Goal: Task Accomplishment & Management: Manage account settings

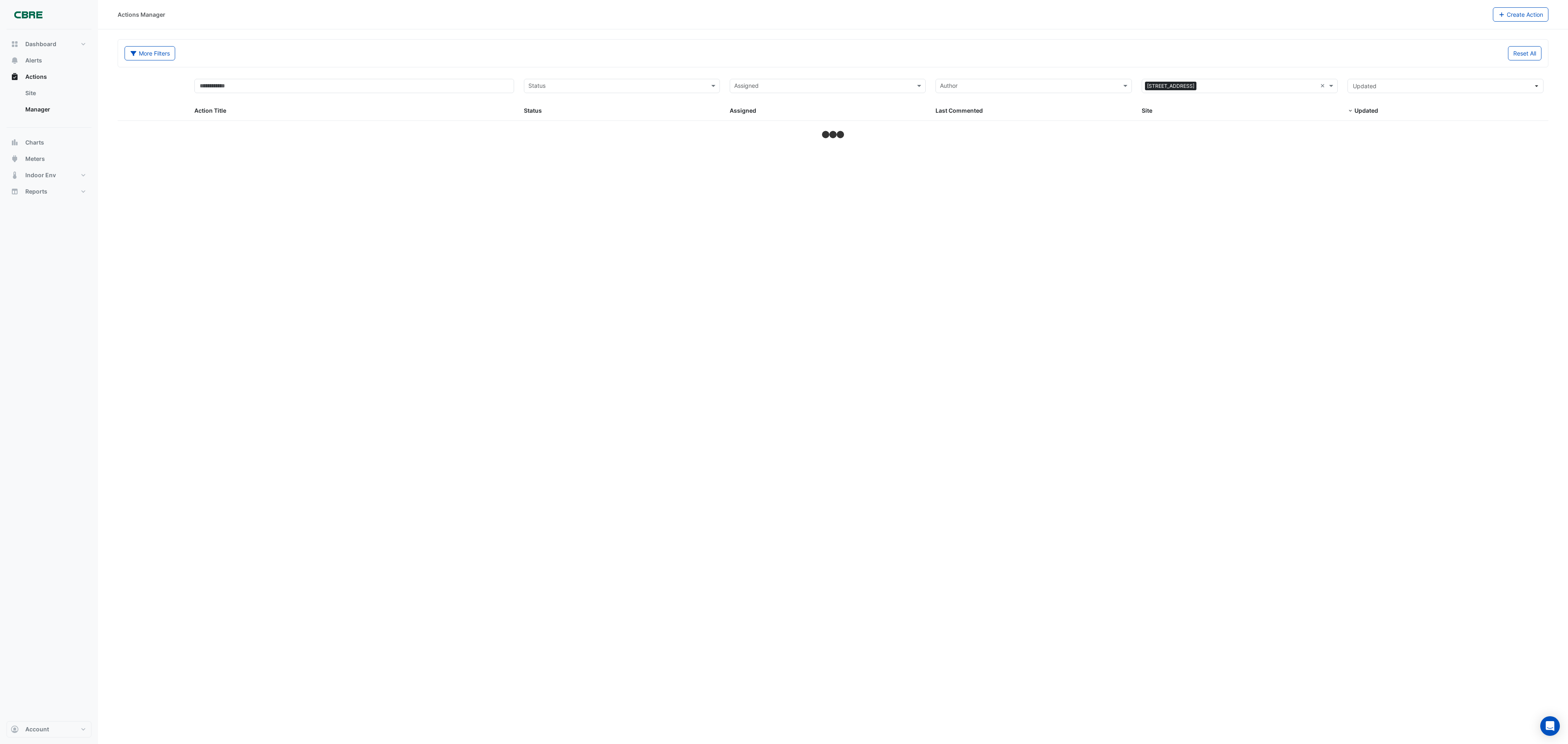
select select "***"
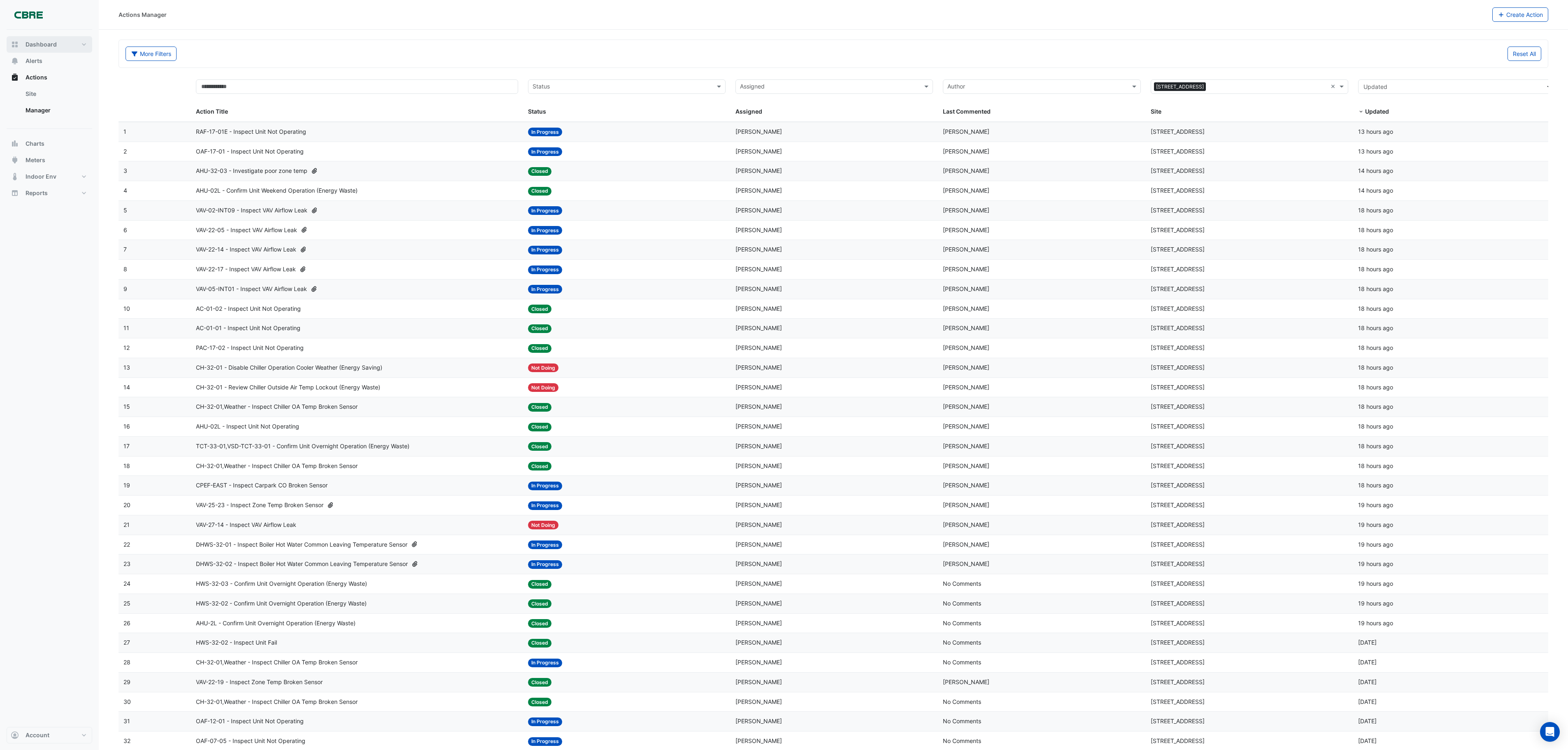
click at [39, 43] on span "Dashboard" at bounding box center [41, 44] width 31 height 8
select select "***"
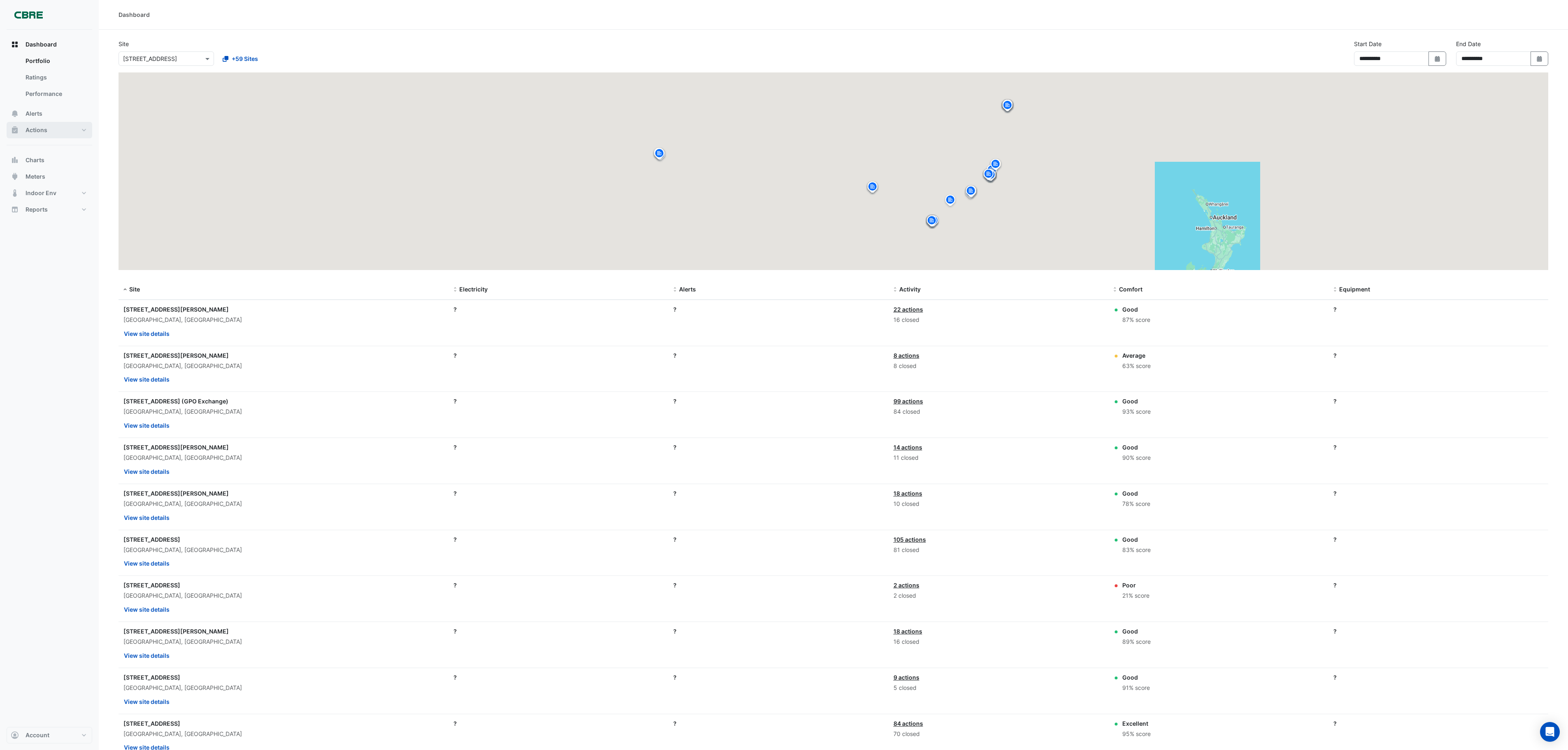
click at [39, 126] on span "Actions" at bounding box center [37, 130] width 22 height 8
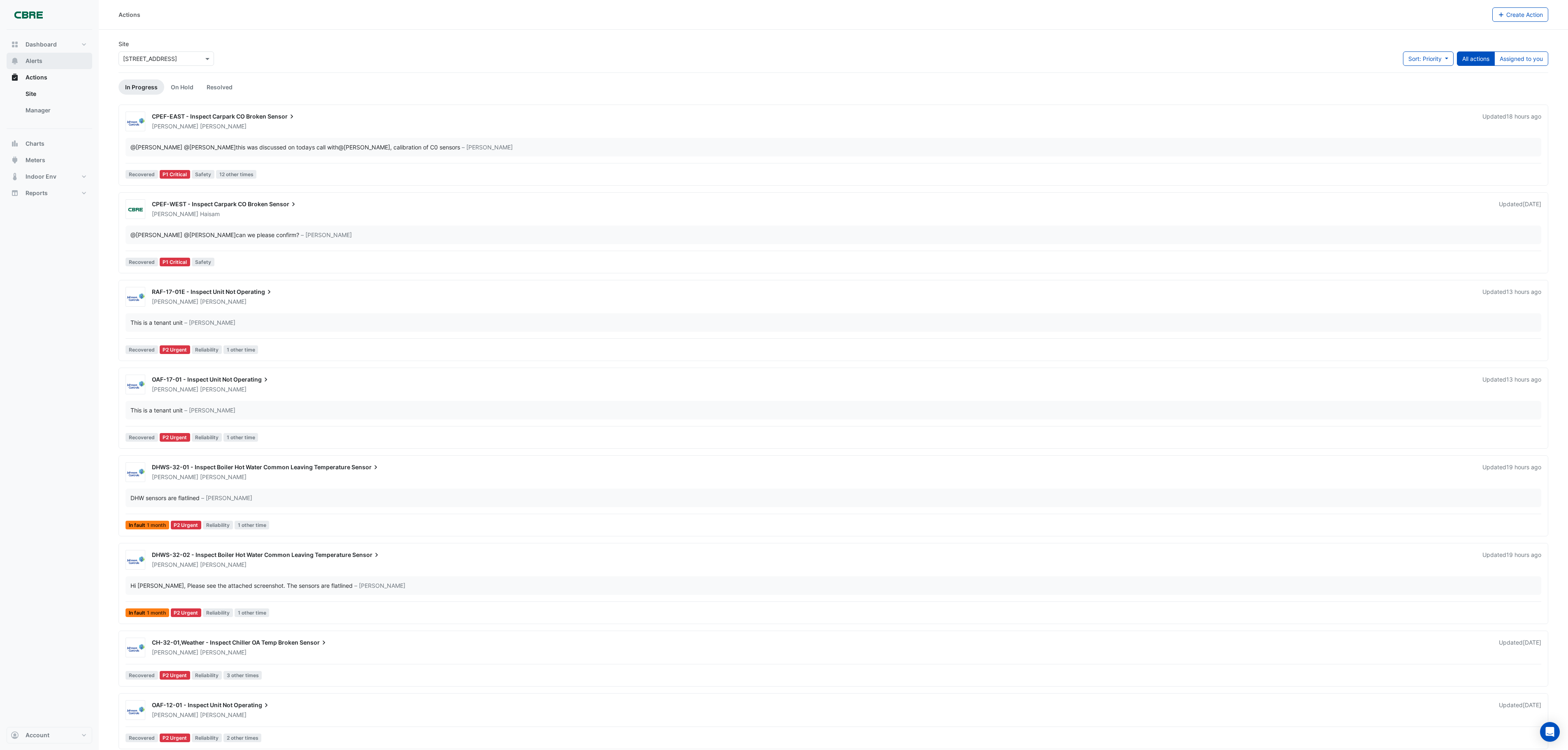
click at [34, 61] on span "Alerts" at bounding box center [34, 61] width 17 height 8
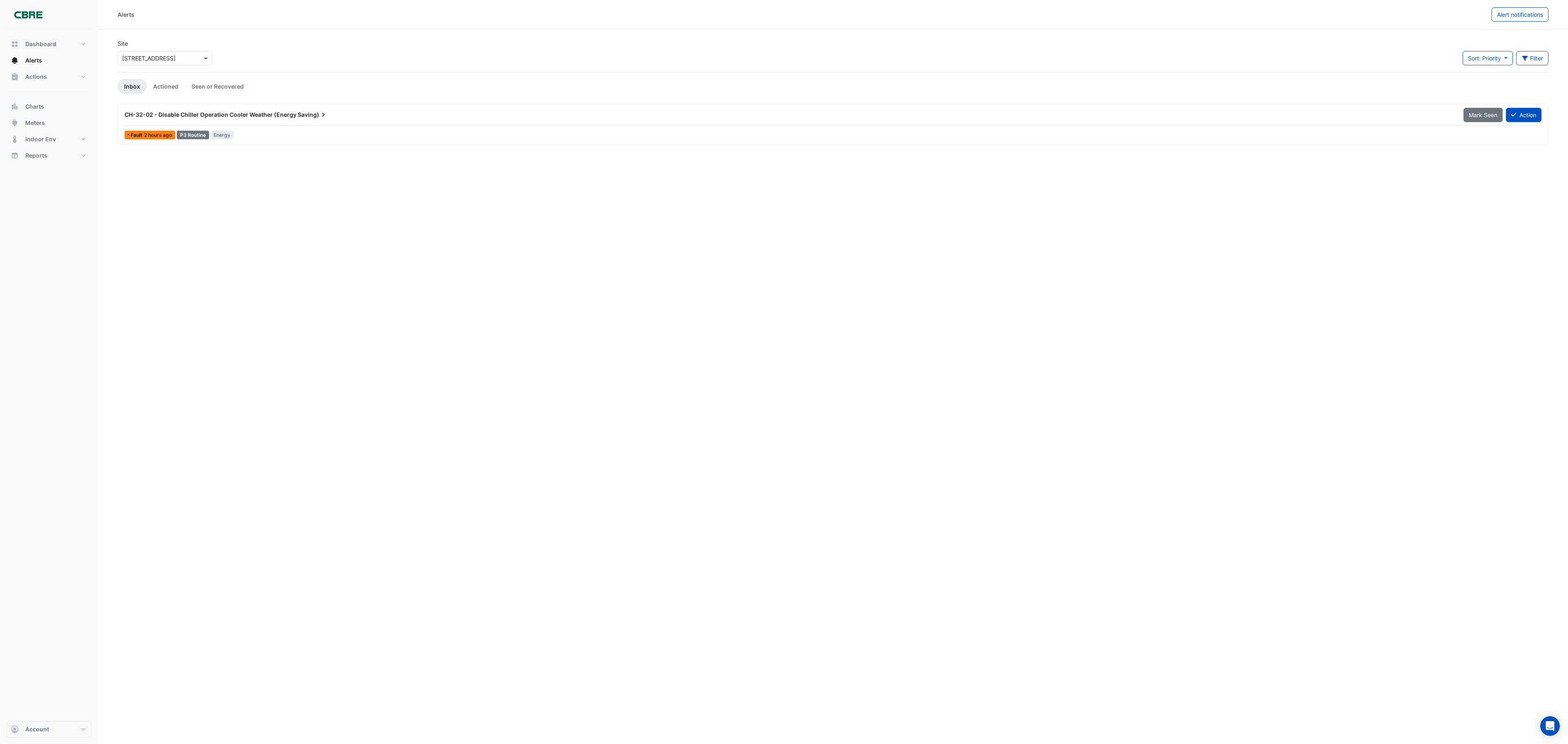
click at [169, 52] on div "Select a Site × [STREET_ADDRESS]" at bounding box center [165, 58] width 95 height 14
click at [526, 167] on div "Alerts Alert notifications Site Select a Site × [STREET_ADDRESS] [GEOGRAPHIC_DA…" at bounding box center [833, 372] width 1470 height 744
click at [34, 46] on span "Dashboard" at bounding box center [41, 44] width 31 height 8
select select "***"
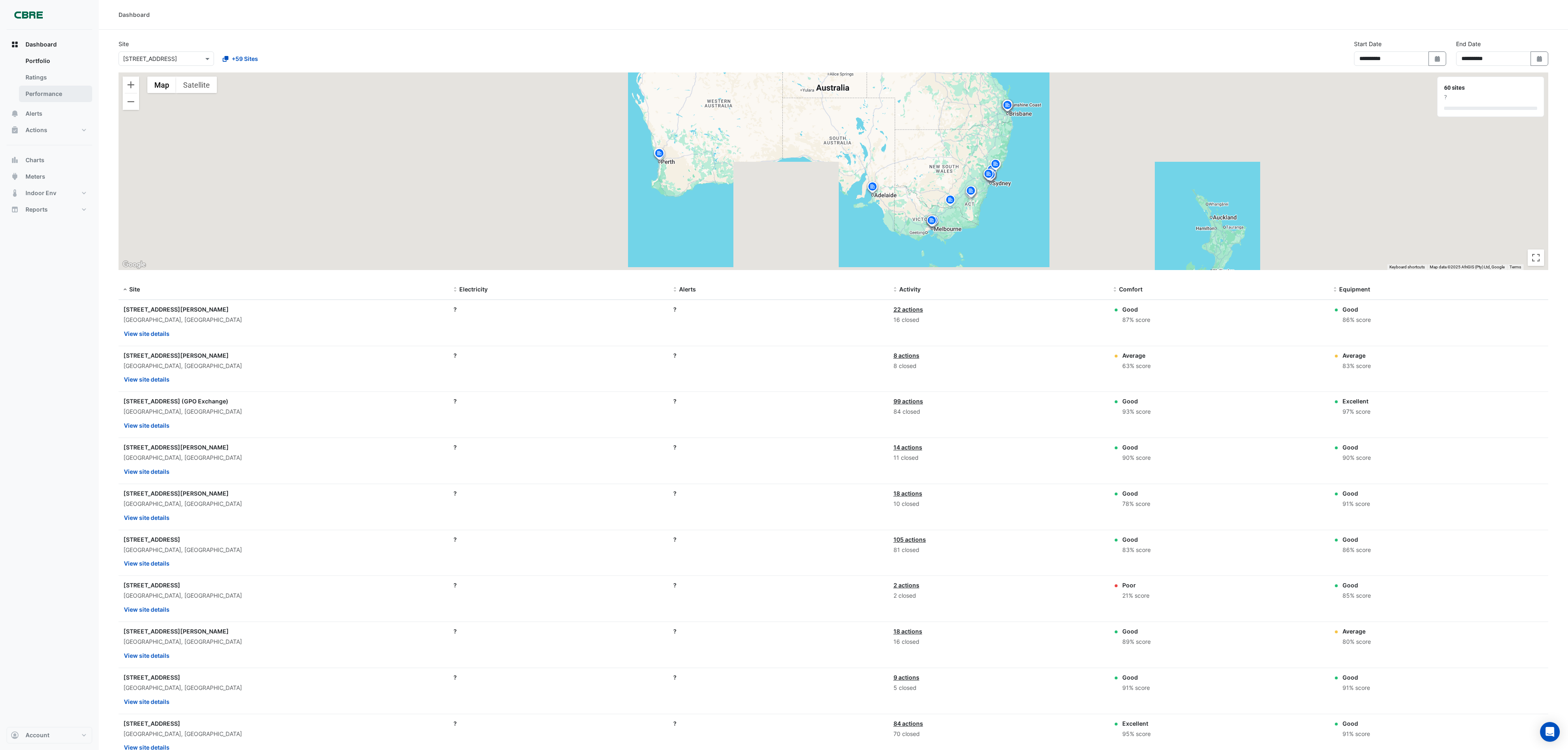
click at [45, 96] on link "Performance" at bounding box center [55, 94] width 73 height 17
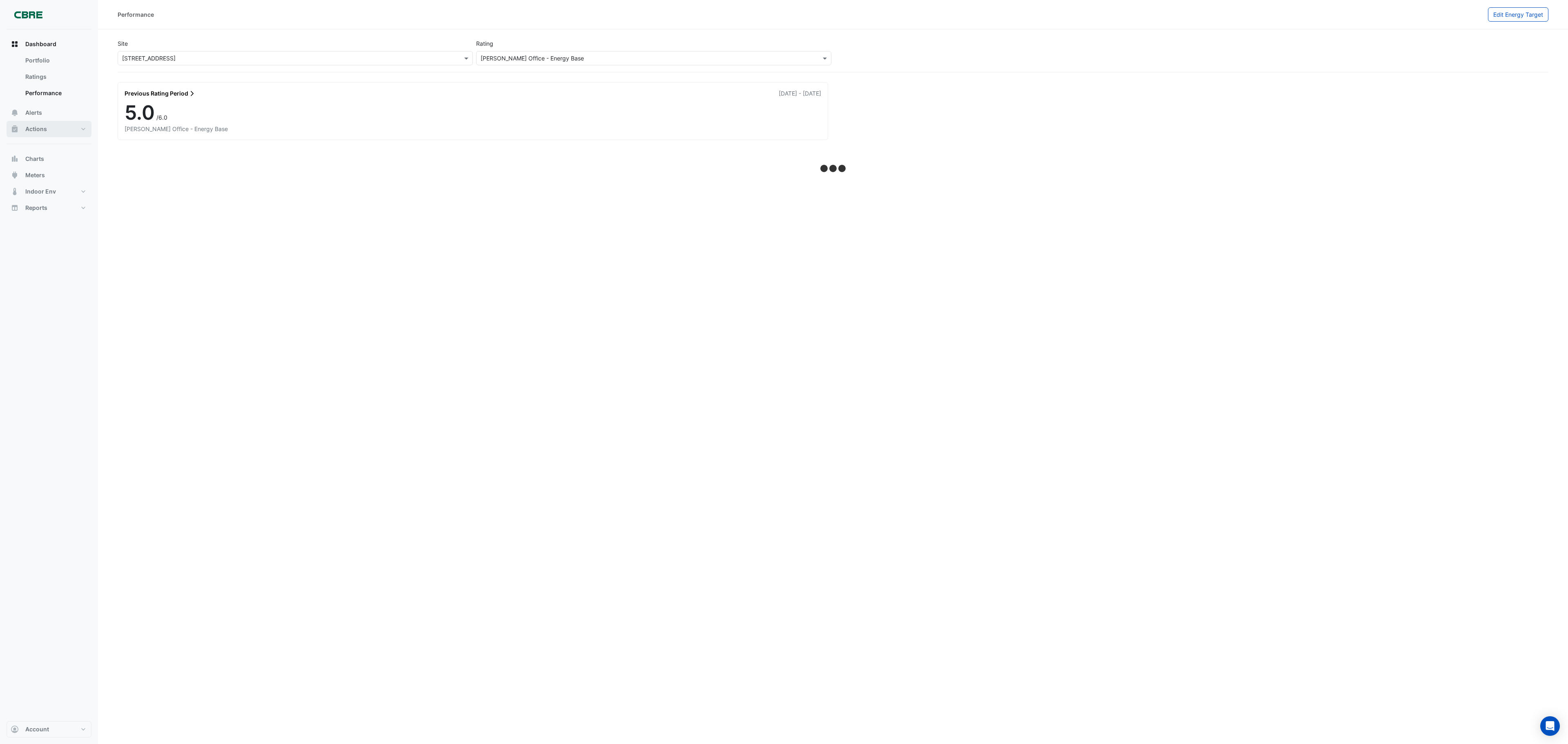
click at [32, 124] on button "Actions" at bounding box center [49, 129] width 85 height 16
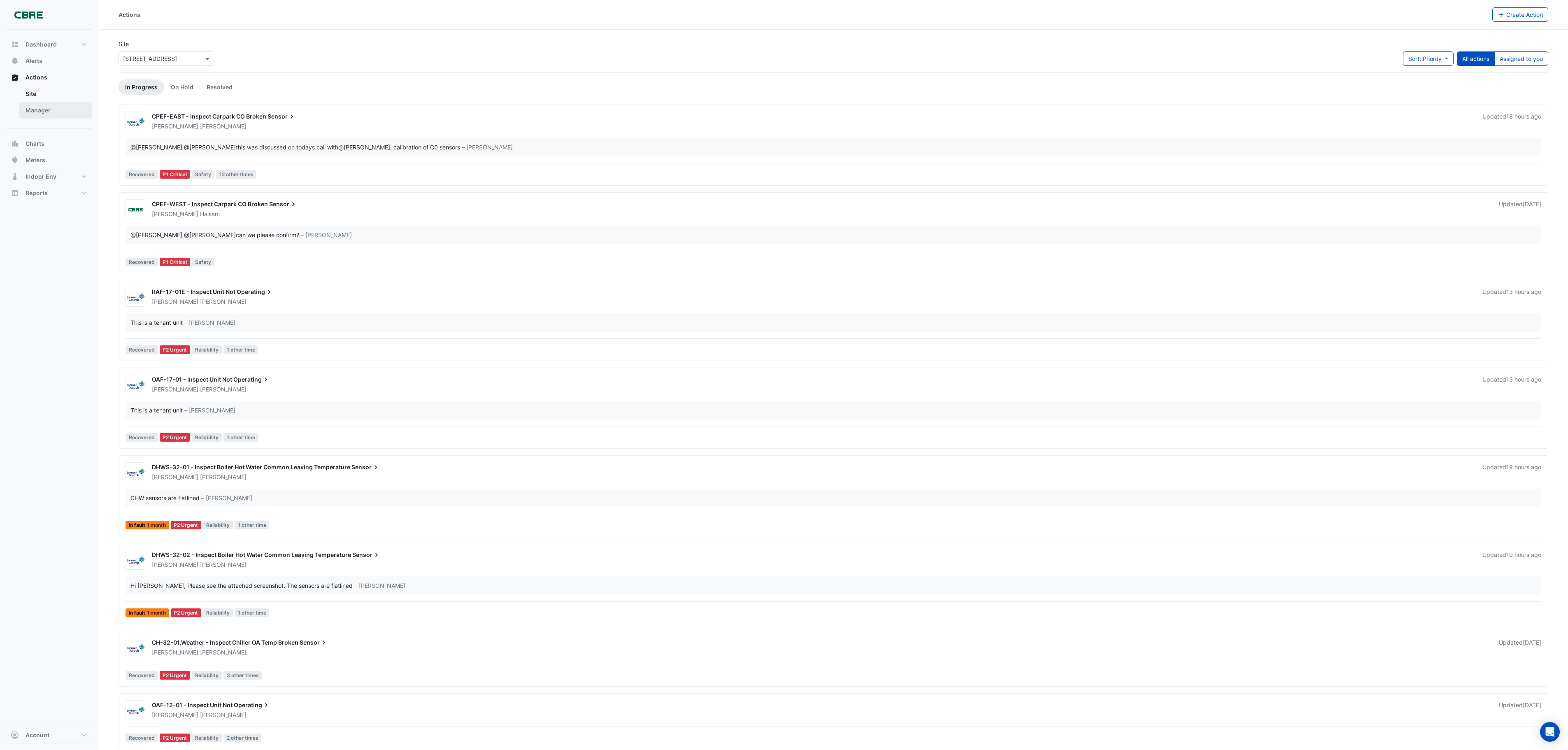
click at [38, 108] on link "Manager" at bounding box center [55, 110] width 73 height 17
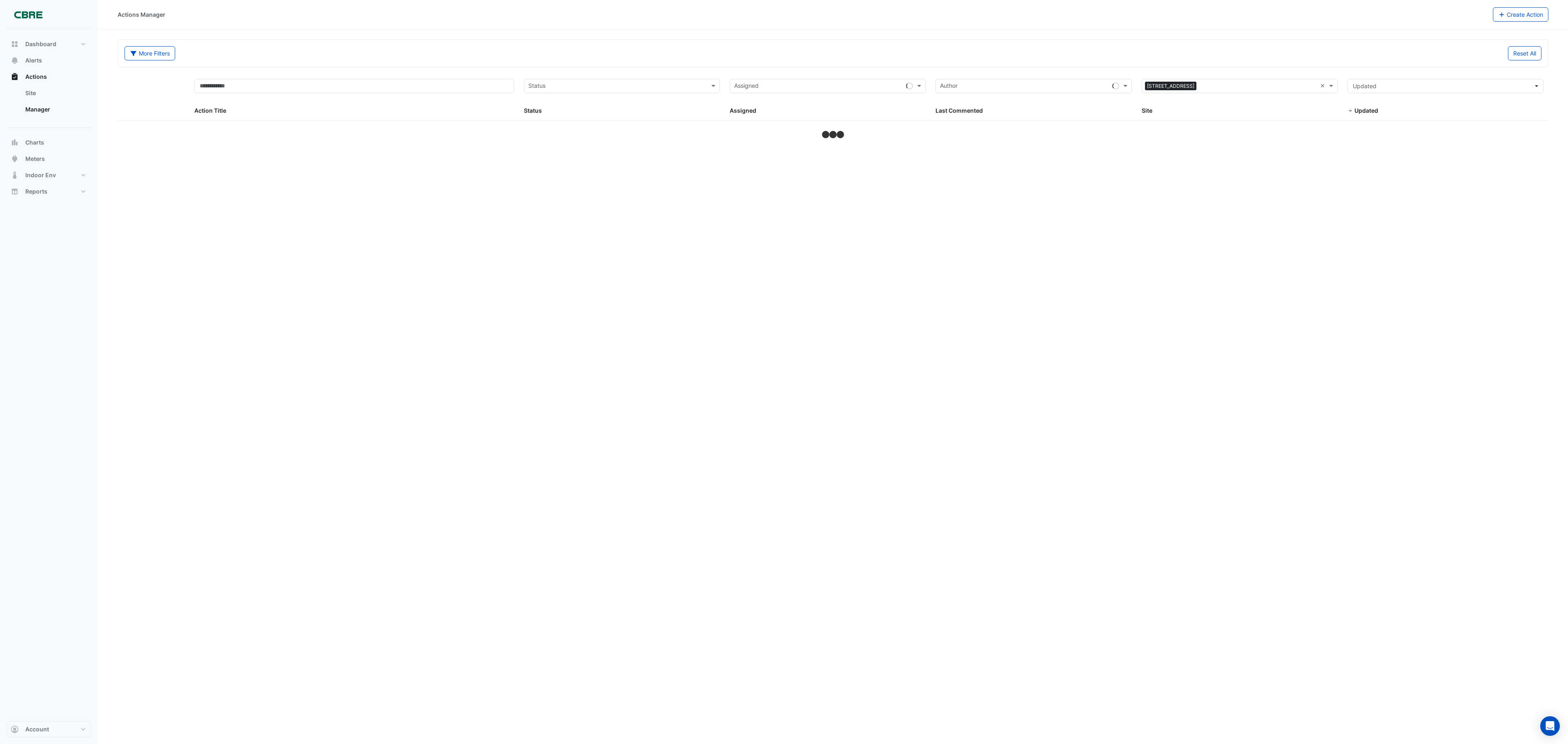
select select "***"
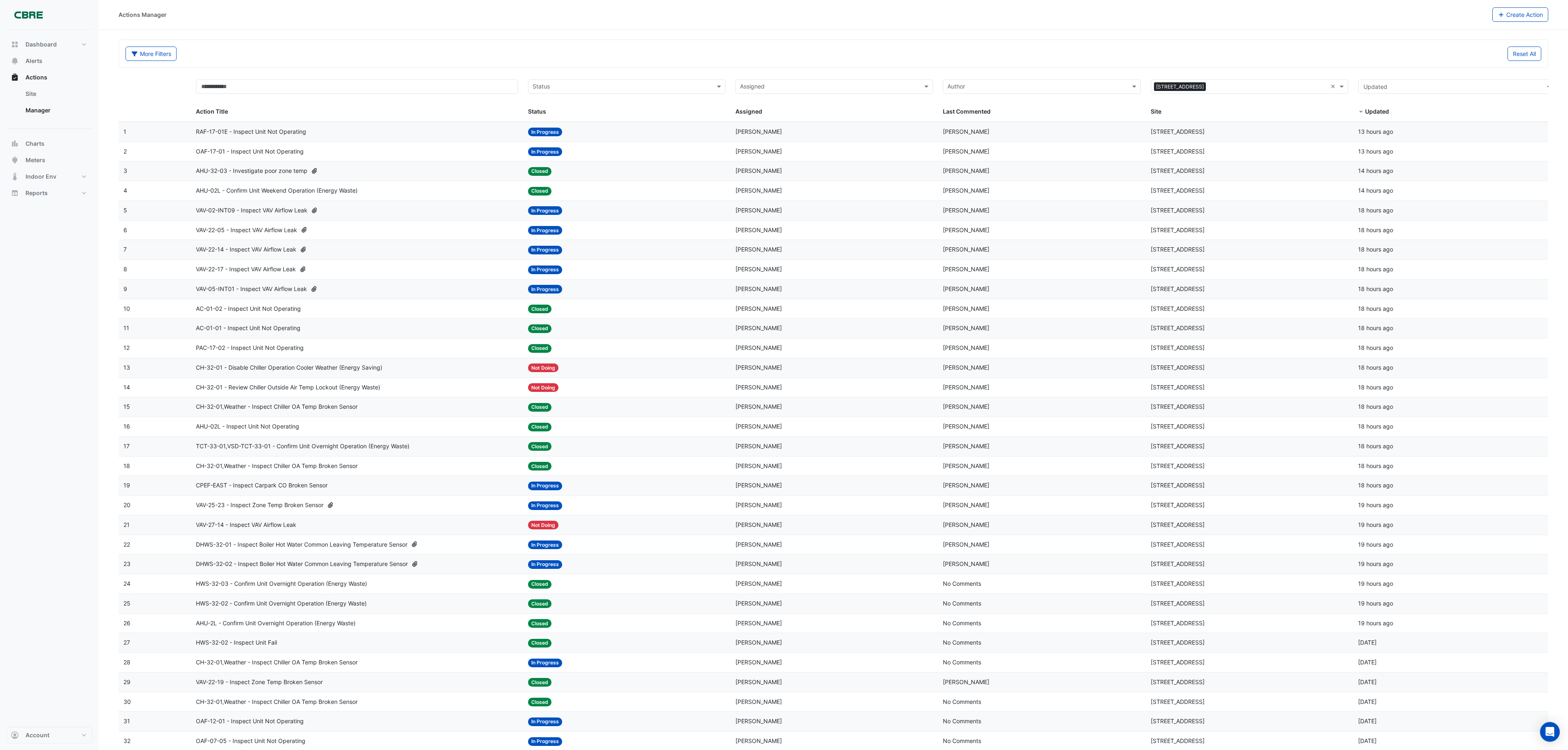
click at [568, 87] on input "text" at bounding box center [622, 87] width 179 height 9
click at [569, 118] on div "In Progress" at bounding box center [626, 117] width 197 height 12
click at [561, 86] on input "text" at bounding box center [622, 87] width 179 height 9
click at [568, 115] on div "In Progress" at bounding box center [626, 117] width 197 height 12
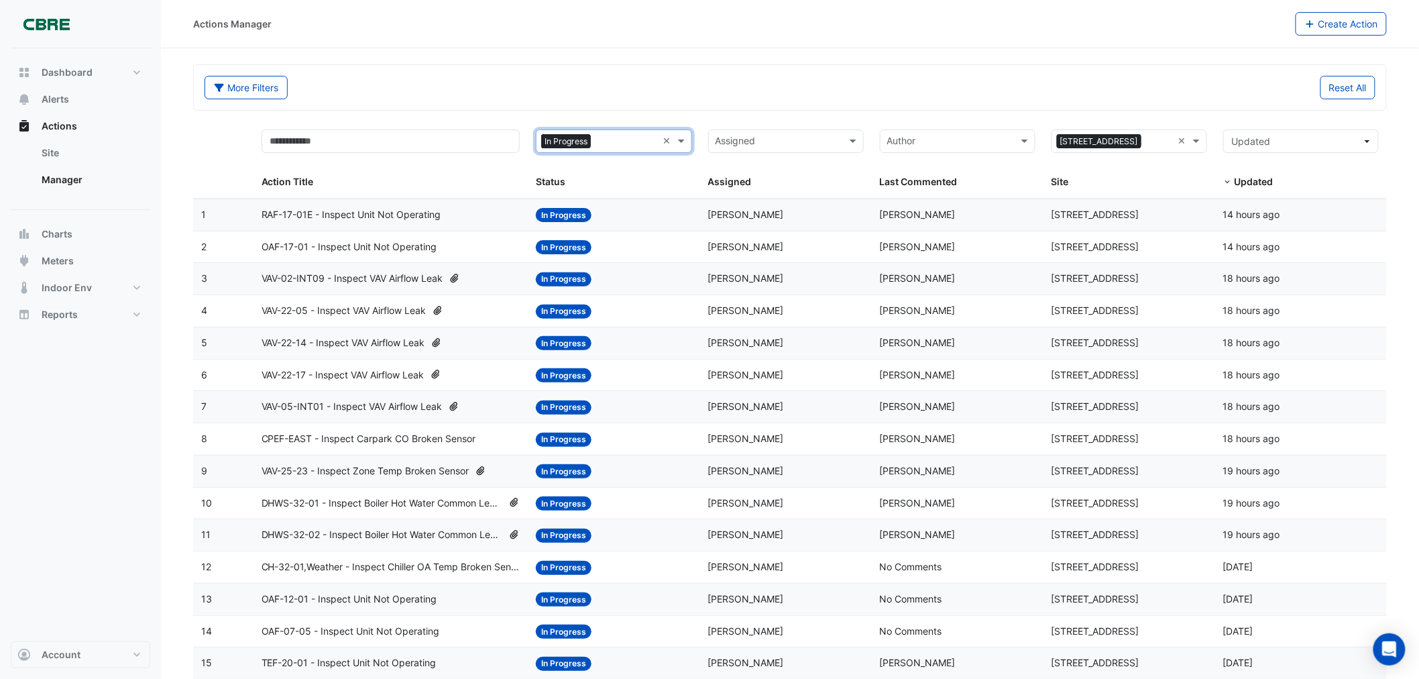
click at [402, 246] on span "OAF-17-01 - Inspect Unit Not Operating" at bounding box center [350, 246] width 176 height 15
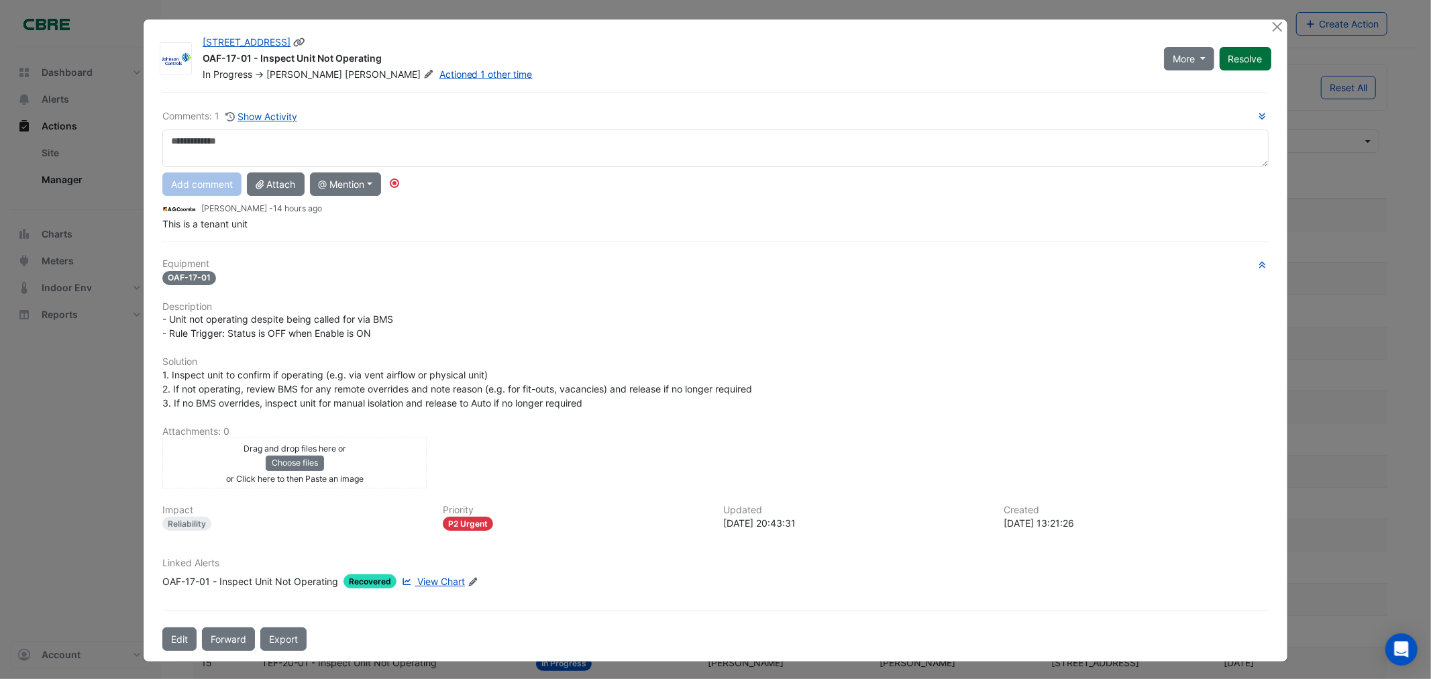
click at [1252, 56] on button "Resolve" at bounding box center [1246, 58] width 52 height 23
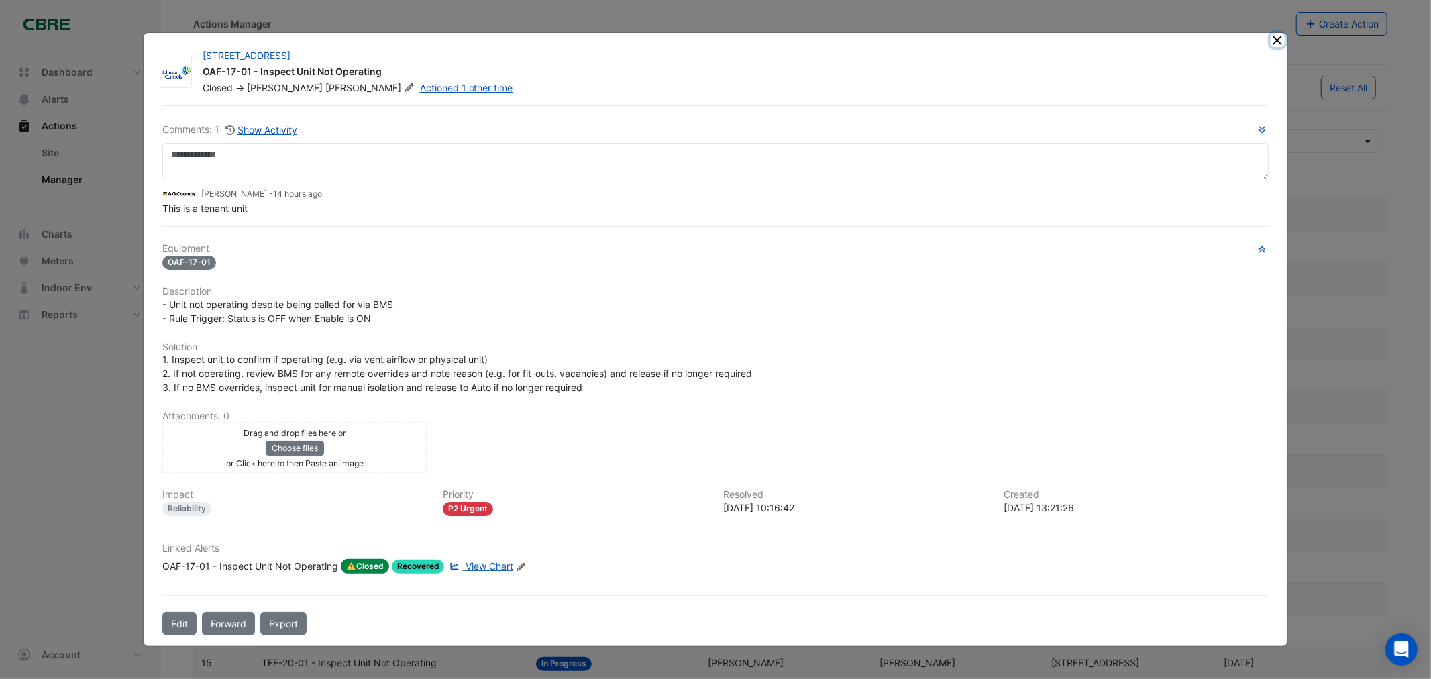
click at [1271, 41] on button "Close" at bounding box center [1278, 40] width 14 height 14
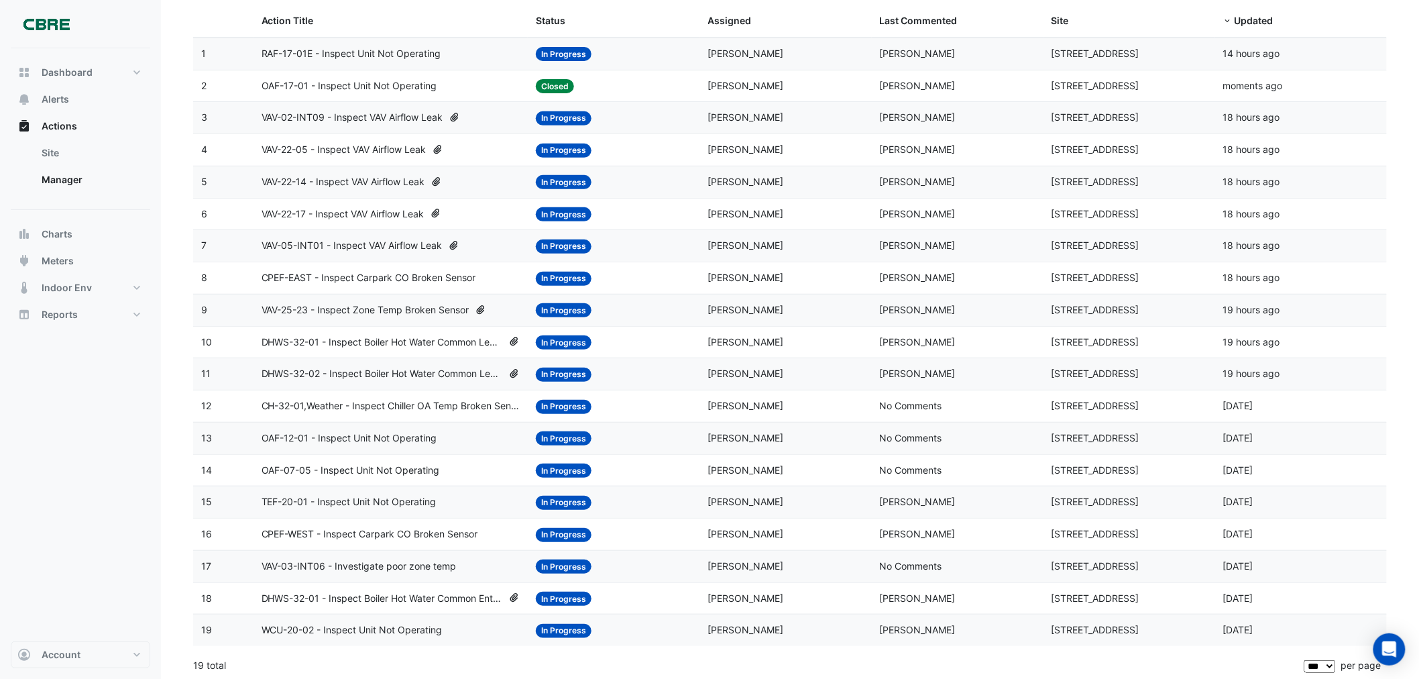
scroll to position [172, 0]
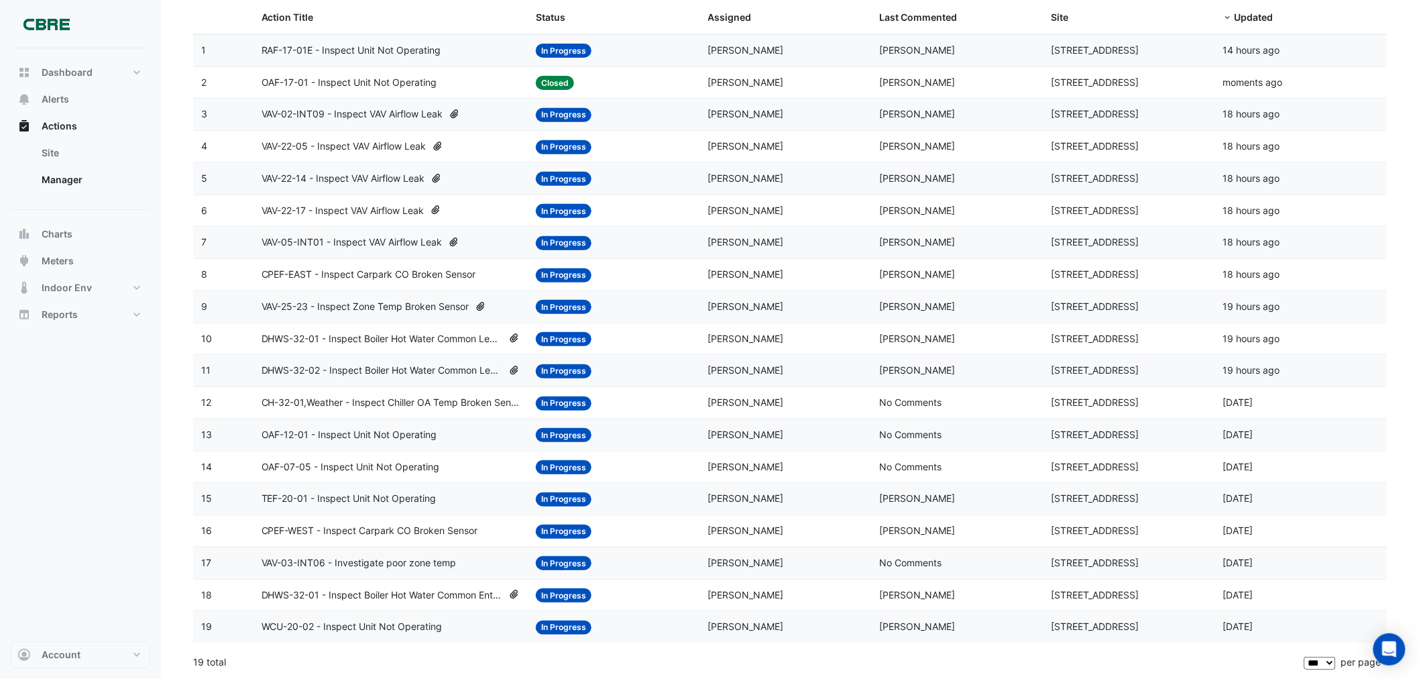
click at [360, 333] on span "DHWS-32-01 - Inspect Boiler Hot Water Common Leaving Temperature Sensor" at bounding box center [382, 338] width 241 height 15
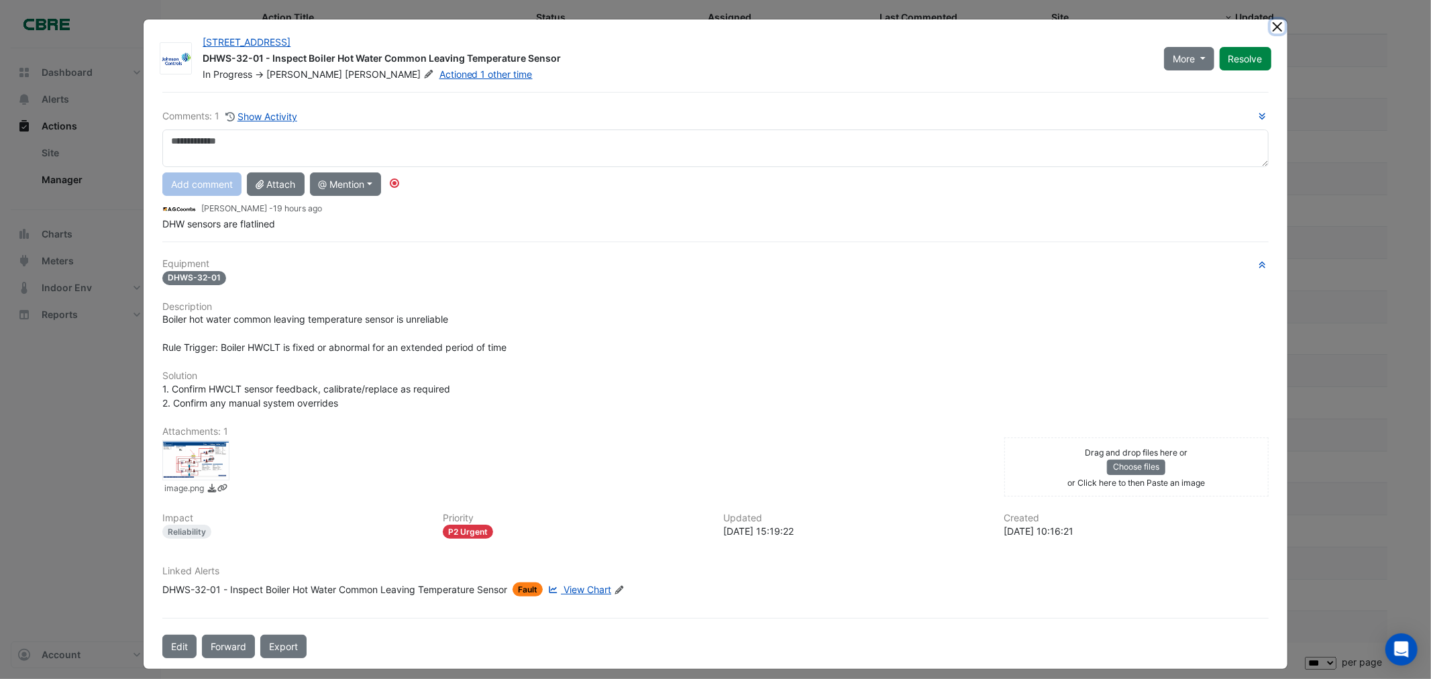
click at [1271, 28] on button "Close" at bounding box center [1278, 26] width 14 height 14
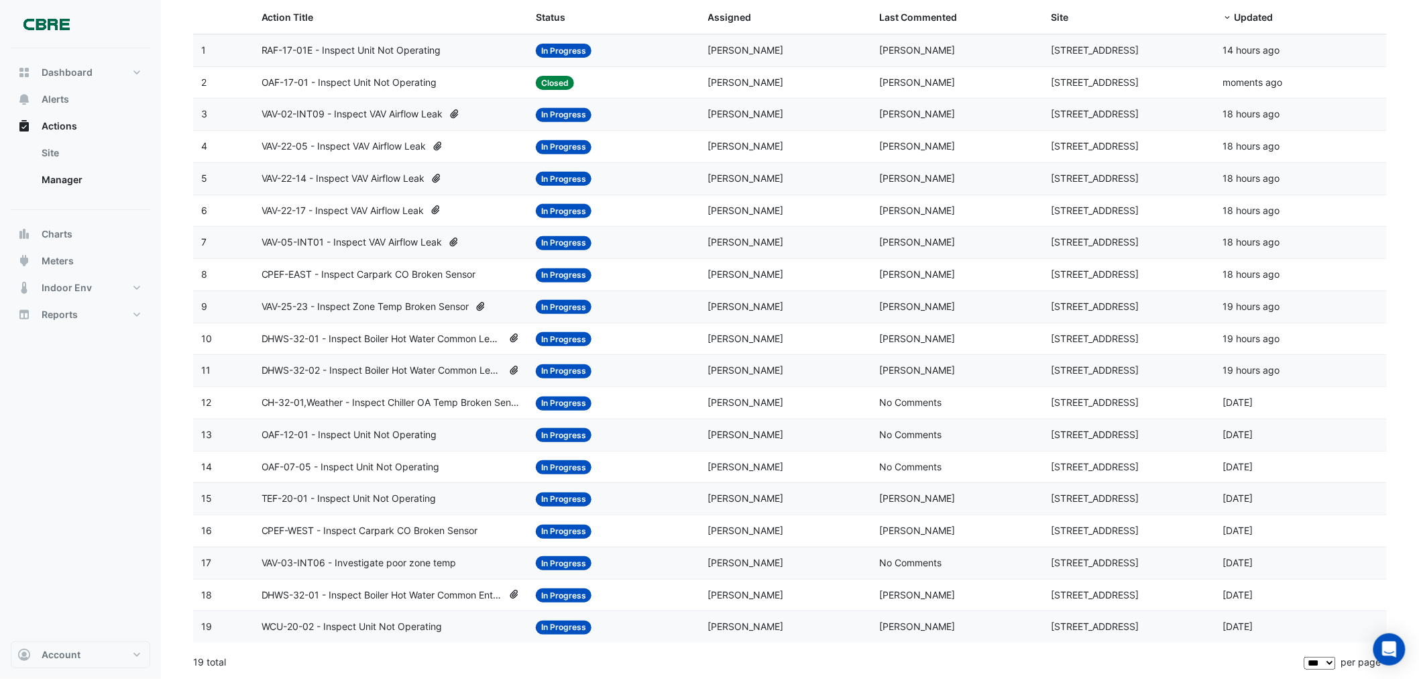
click at [400, 331] on span "DHWS-32-01 - Inspect Boiler Hot Water Common Leaving Temperature Sensor" at bounding box center [382, 338] width 241 height 15
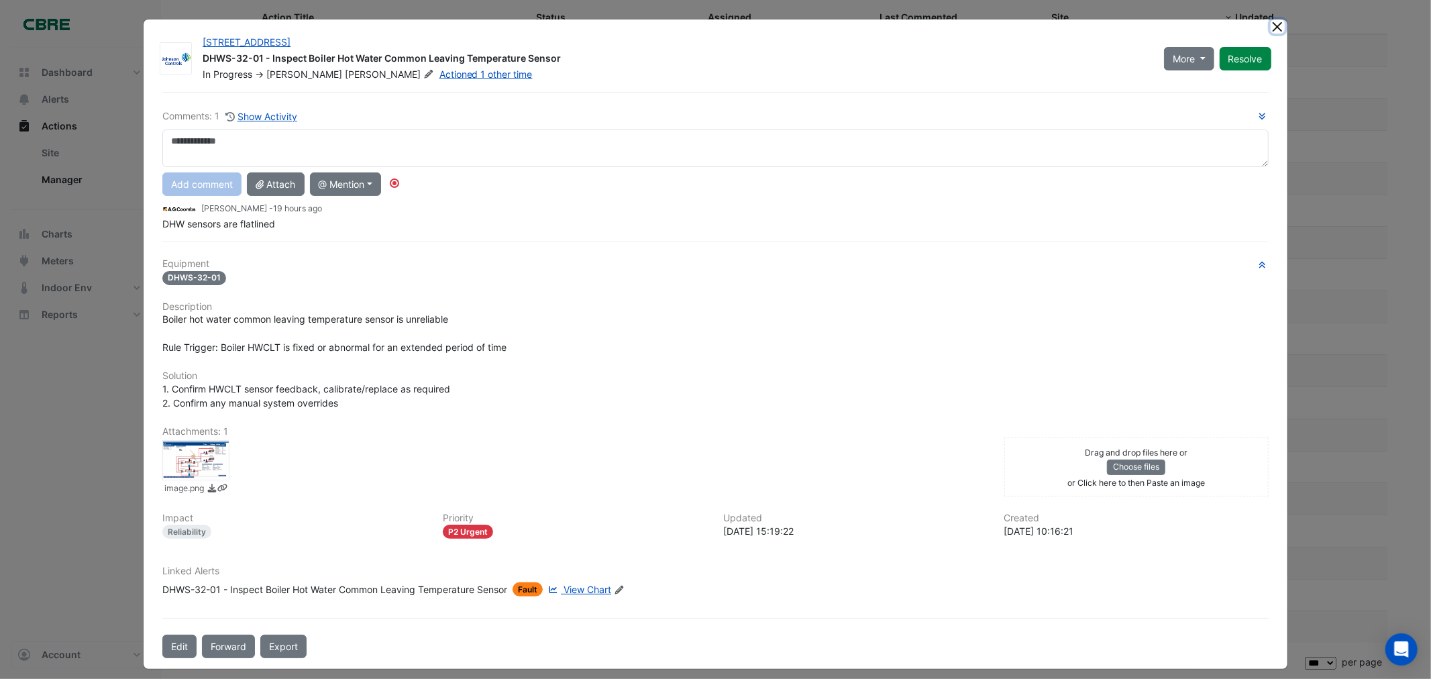
click at [1271, 25] on button "Close" at bounding box center [1278, 26] width 14 height 14
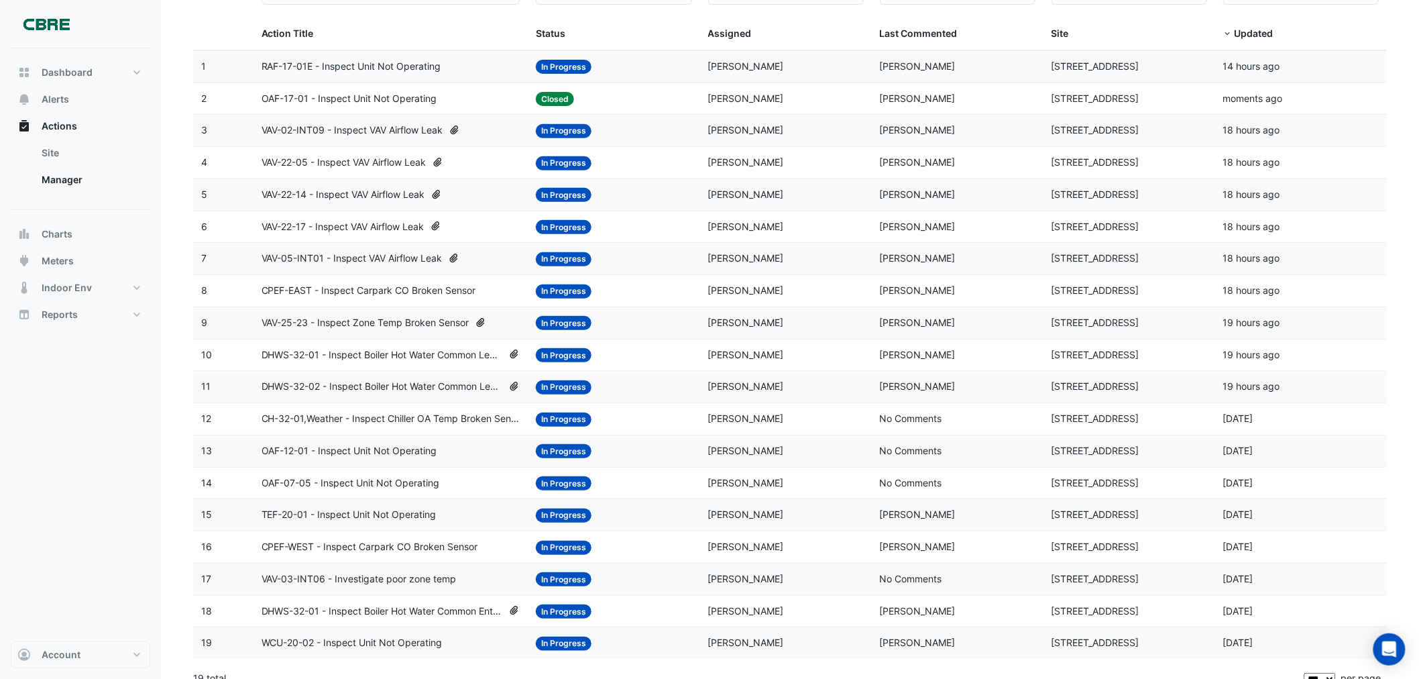
scroll to position [149, 0]
